Goal: Communication & Community: Answer question/provide support

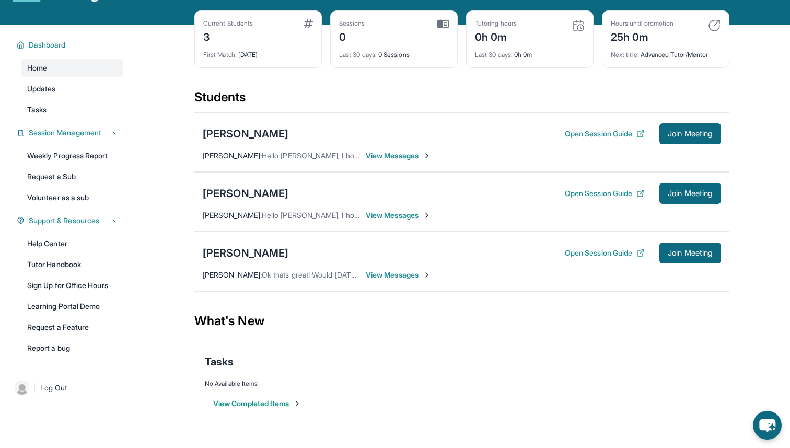
scroll to position [67, 0]
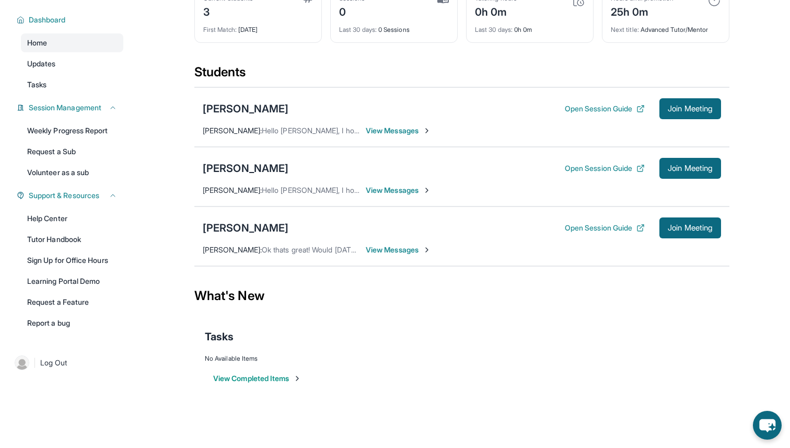
click at [415, 246] on span "View Messages" at bounding box center [398, 250] width 65 height 10
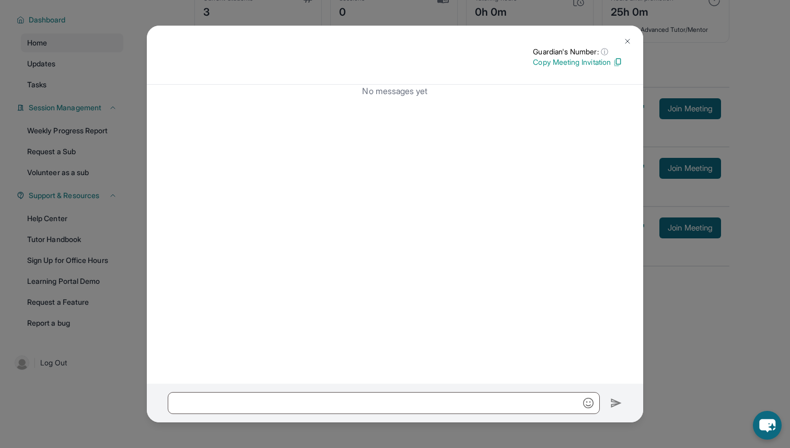
click at [624, 41] on img at bounding box center [628, 41] width 8 height 8
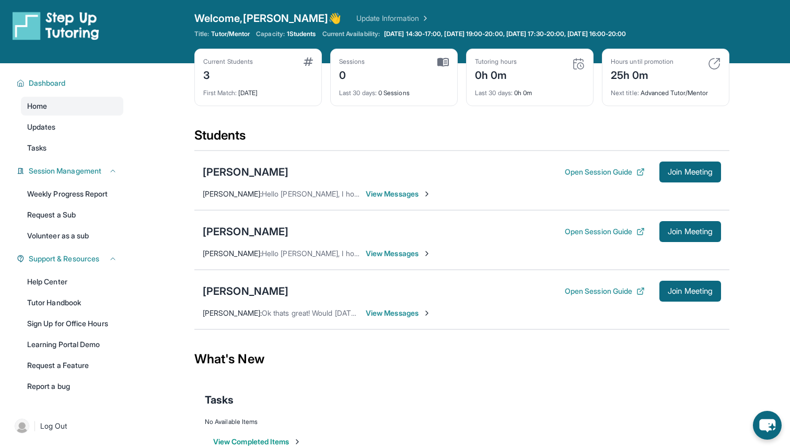
scroll to position [1, 0]
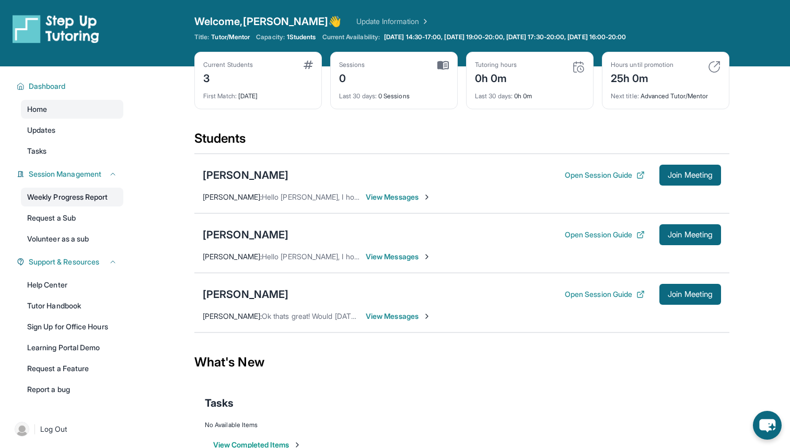
click at [100, 198] on link "Weekly Progress Report" at bounding box center [72, 197] width 102 height 19
click at [89, 133] on link "Updates" at bounding box center [72, 130] width 102 height 19
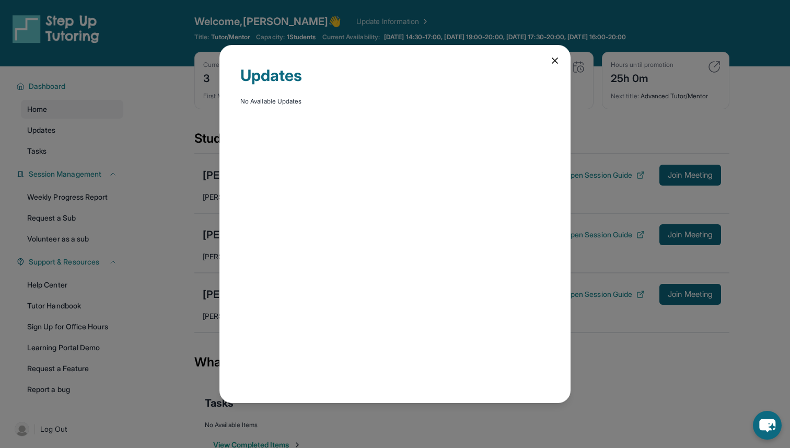
click at [121, 121] on div "Updates No Available Updates" at bounding box center [395, 224] width 790 height 448
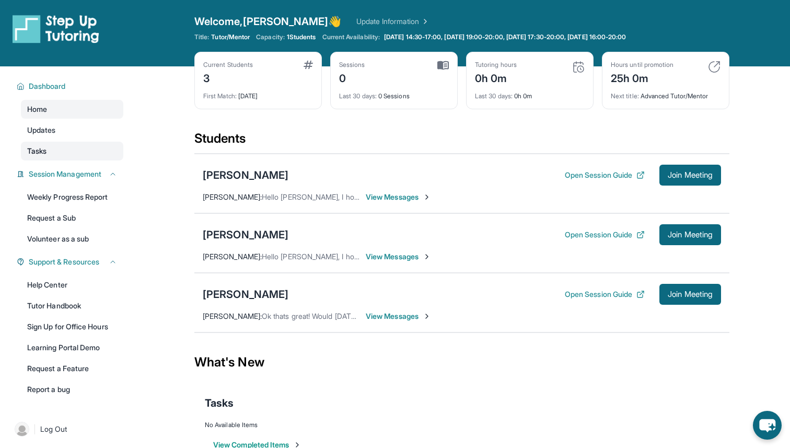
click at [81, 150] on link "Tasks" at bounding box center [72, 151] width 102 height 19
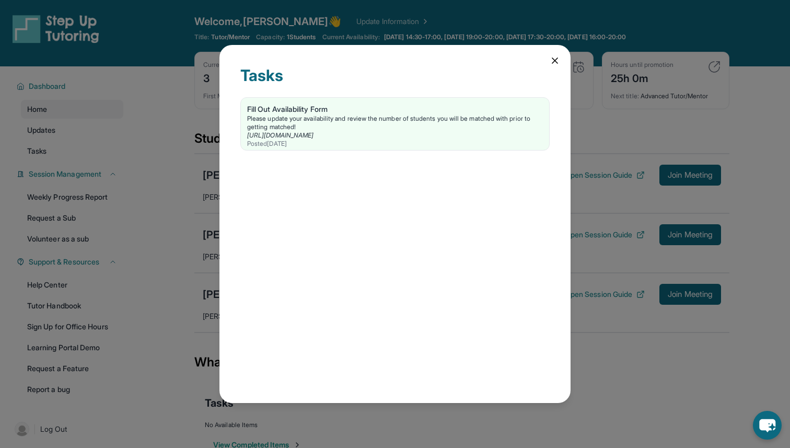
click at [551, 58] on icon at bounding box center [555, 60] width 10 height 10
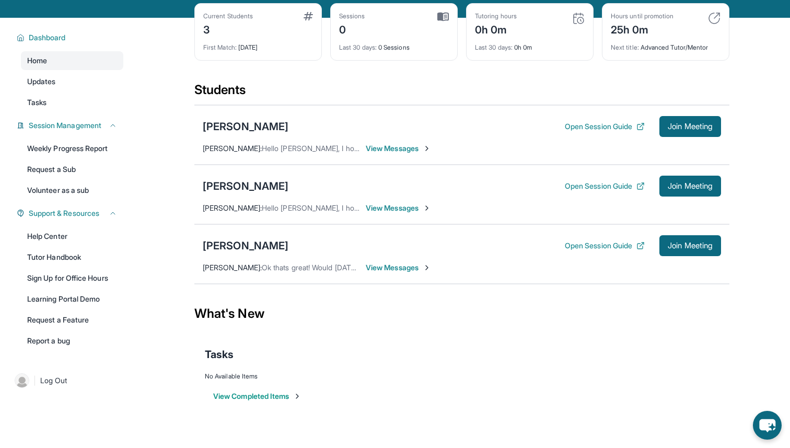
scroll to position [52, 0]
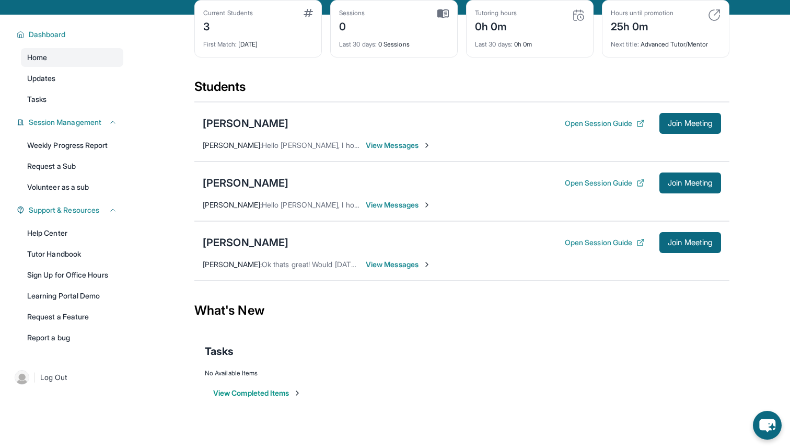
click at [391, 264] on span "View Messages" at bounding box center [398, 264] width 65 height 10
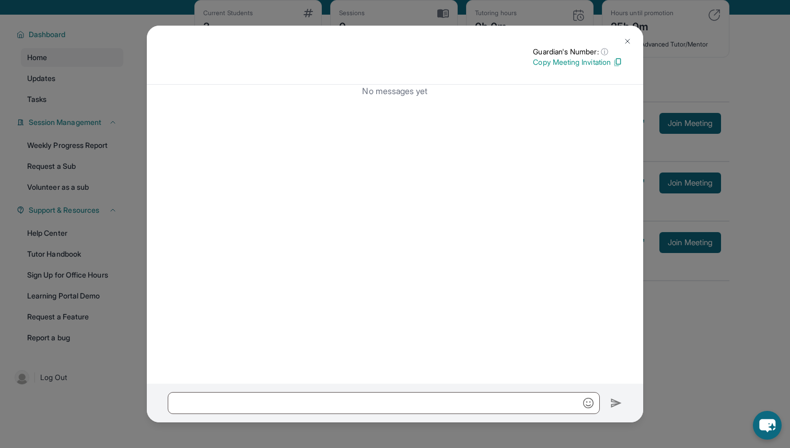
click at [634, 41] on button at bounding box center [627, 41] width 21 height 21
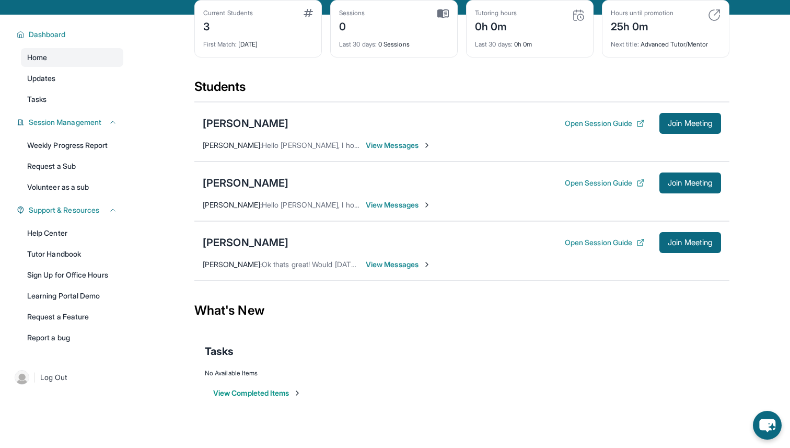
click at [295, 266] on span "Ok thats great! Would [DATE][DATE] 4:00pm to 5:00 pm work for [PERSON_NAME] as …" at bounding box center [433, 264] width 343 height 9
click at [226, 266] on span "Wei Sheng Liao :" at bounding box center [232, 264] width 59 height 9
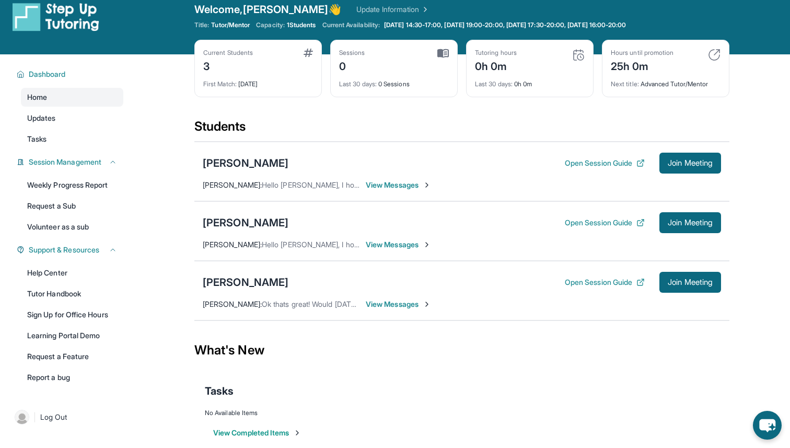
scroll to position [0, 0]
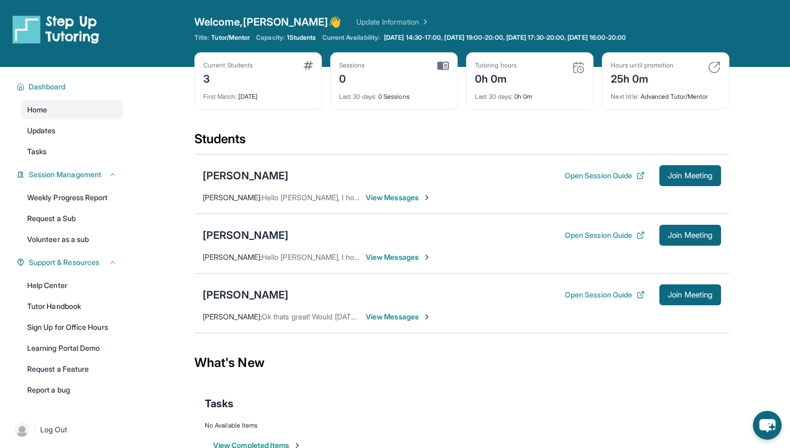
drag, startPoint x: 290, startPoint y: 38, endPoint x: 323, endPoint y: 40, distance: 33.0
click at [324, 40] on div "Title: Tutor/Mentor Capacity: 1 Students Current Availability: [DATE] 14:30-17:…" at bounding box center [461, 37] width 535 height 8
click at [316, 37] on span "1 Students" at bounding box center [301, 37] width 29 height 8
click at [566, 290] on button "Open Session Guide" at bounding box center [605, 295] width 80 height 10
click at [269, 290] on div "[PERSON_NAME]" at bounding box center [246, 295] width 86 height 15
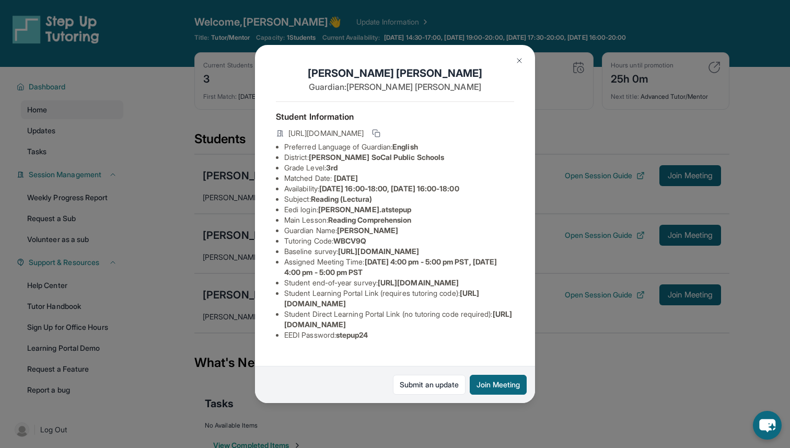
click at [518, 60] on img at bounding box center [519, 60] width 8 height 8
